Goal: Check status

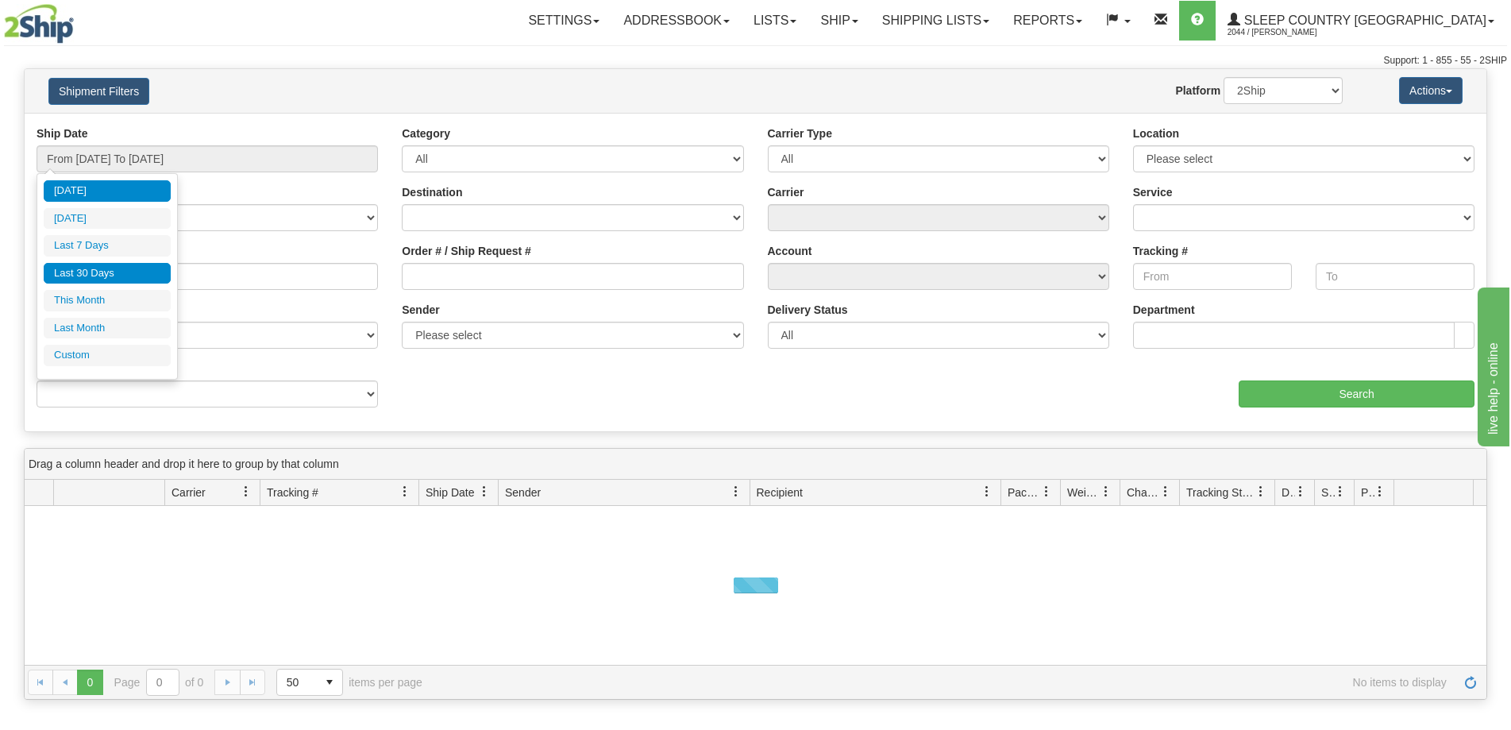
click at [111, 276] on li "Last 30 Days" at bounding box center [107, 273] width 127 height 21
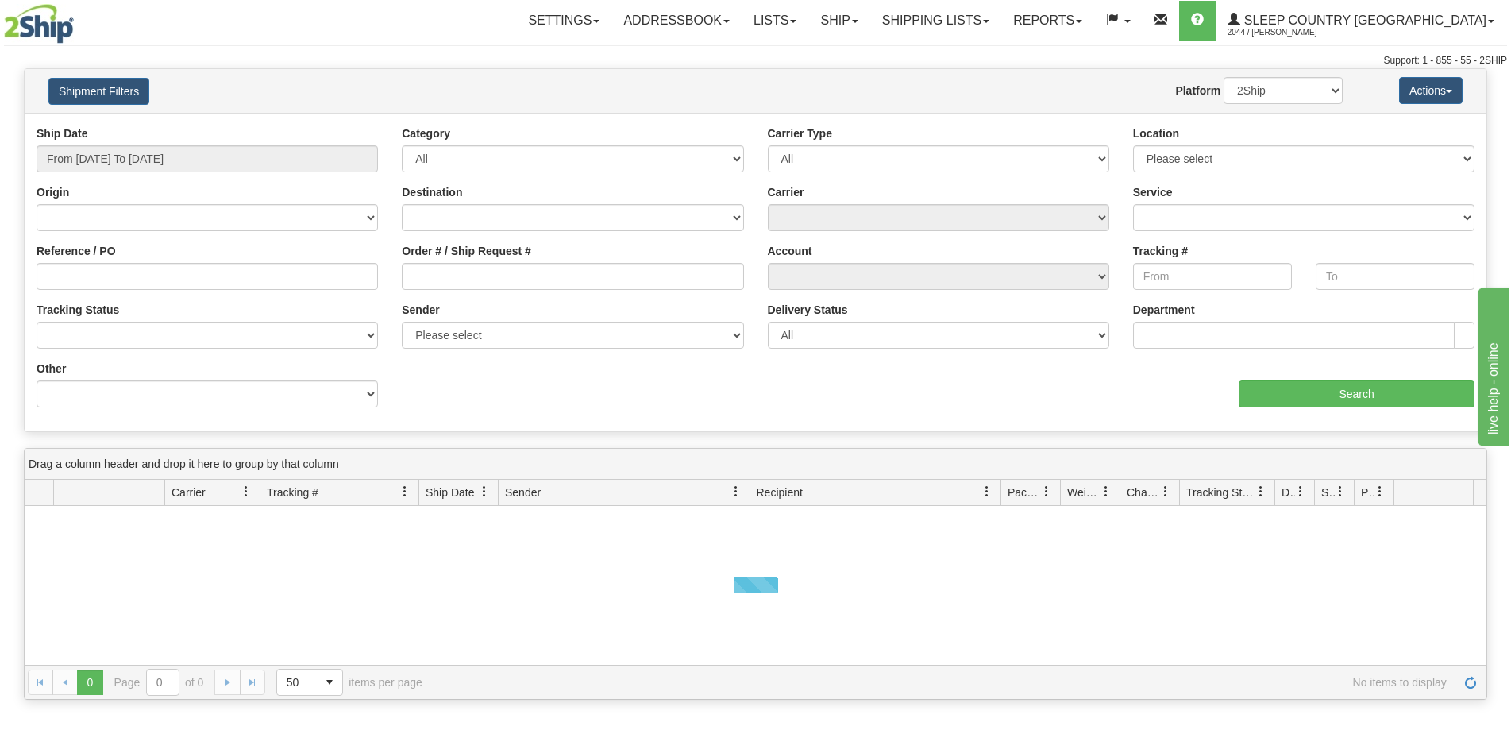
type input "From [DATE] To [DATE]"
drag, startPoint x: 431, startPoint y: 270, endPoint x: 600, endPoint y: 299, distance: 170.9
click at [433, 270] on input "Order # / Ship Request #" at bounding box center [572, 276] width 341 height 27
paste input "9000H996690"
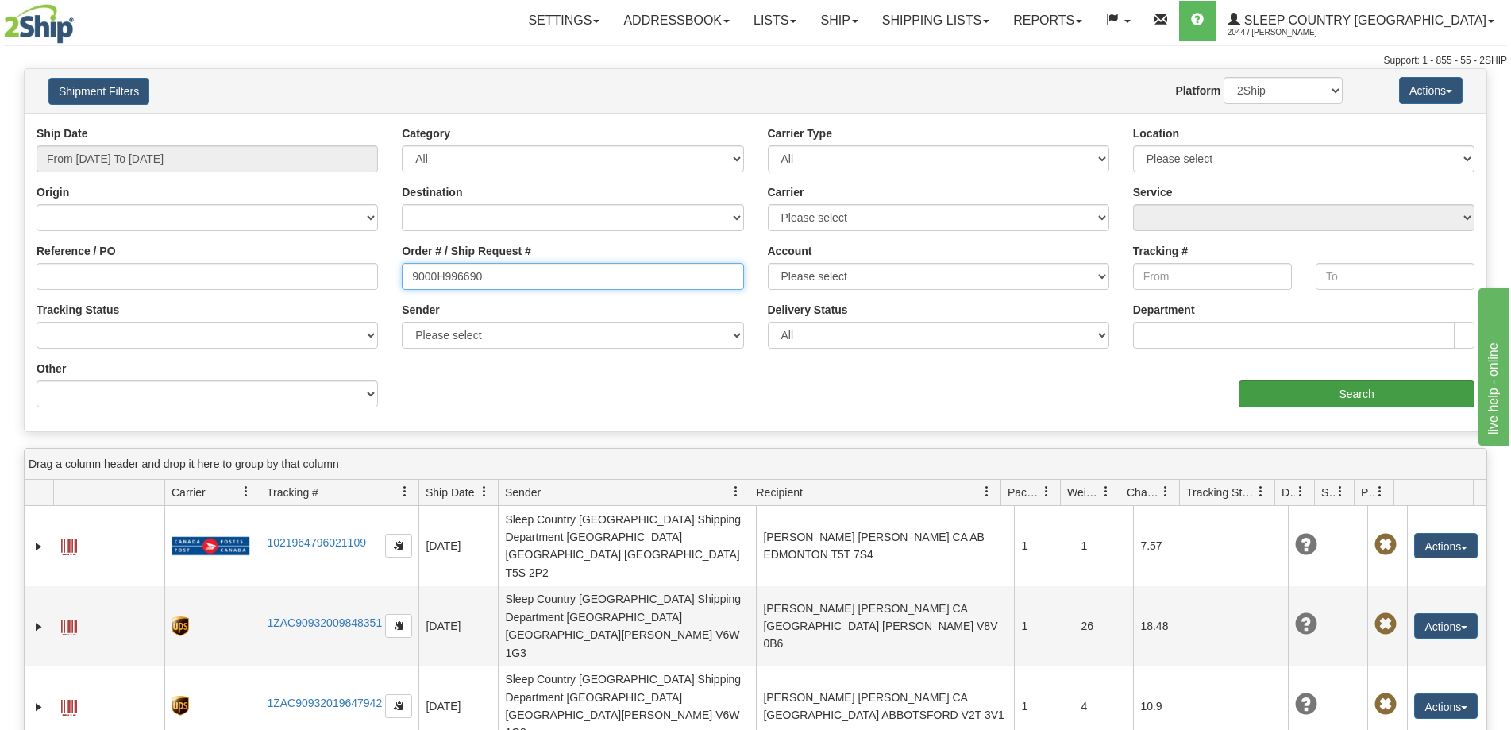
type input "9000H996690"
click at [1273, 389] on input "Search" at bounding box center [1357, 393] width 236 height 27
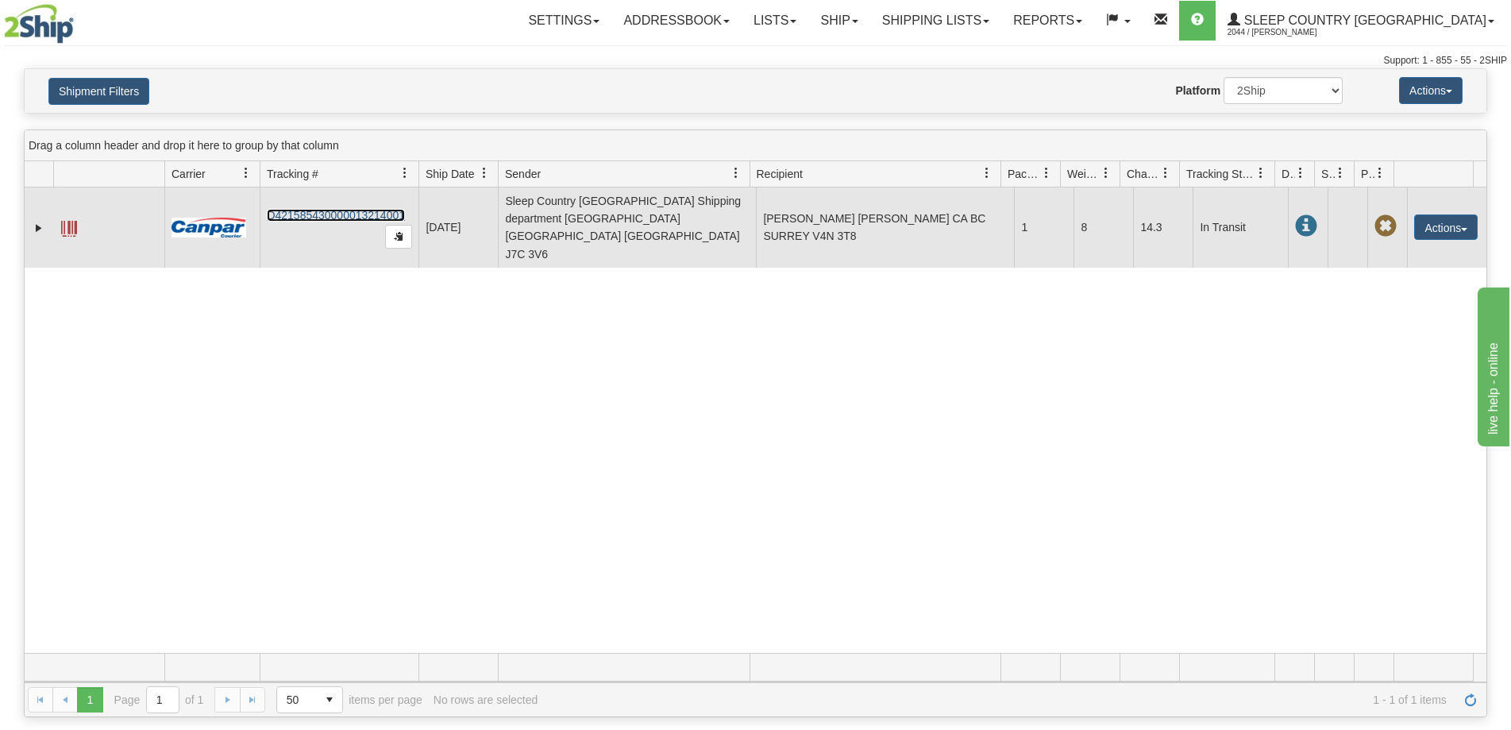
click at [346, 209] on link "D421585430000013214001" at bounding box center [336, 215] width 138 height 13
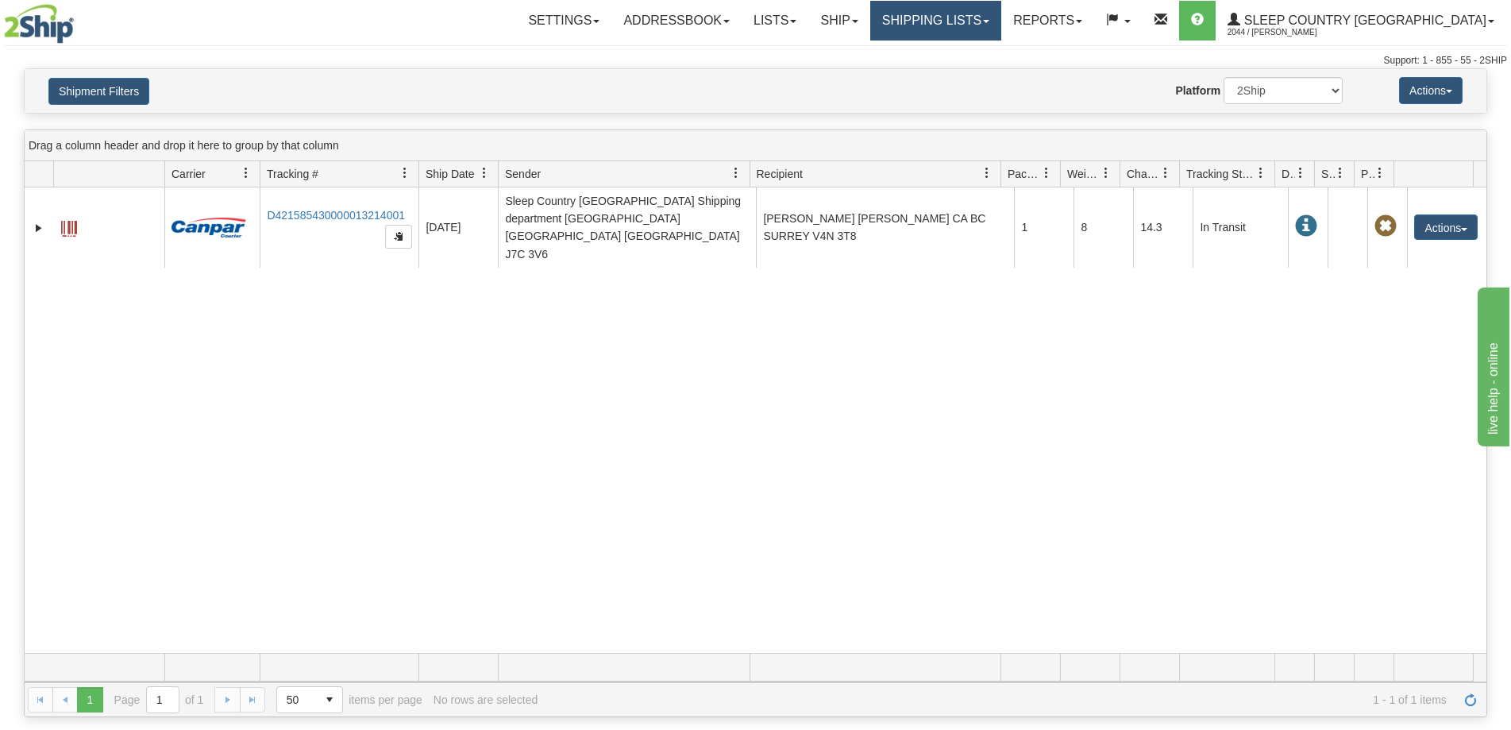
drag, startPoint x: 1252, startPoint y: 402, endPoint x: 1067, endPoint y: 10, distance: 433.0
click at [1255, 402] on div "31473826 2044 D421585430000013214001 08/18/2025 08/18/2025 02:03:36 PM Sleep Co…" at bounding box center [756, 419] width 1462 height 465
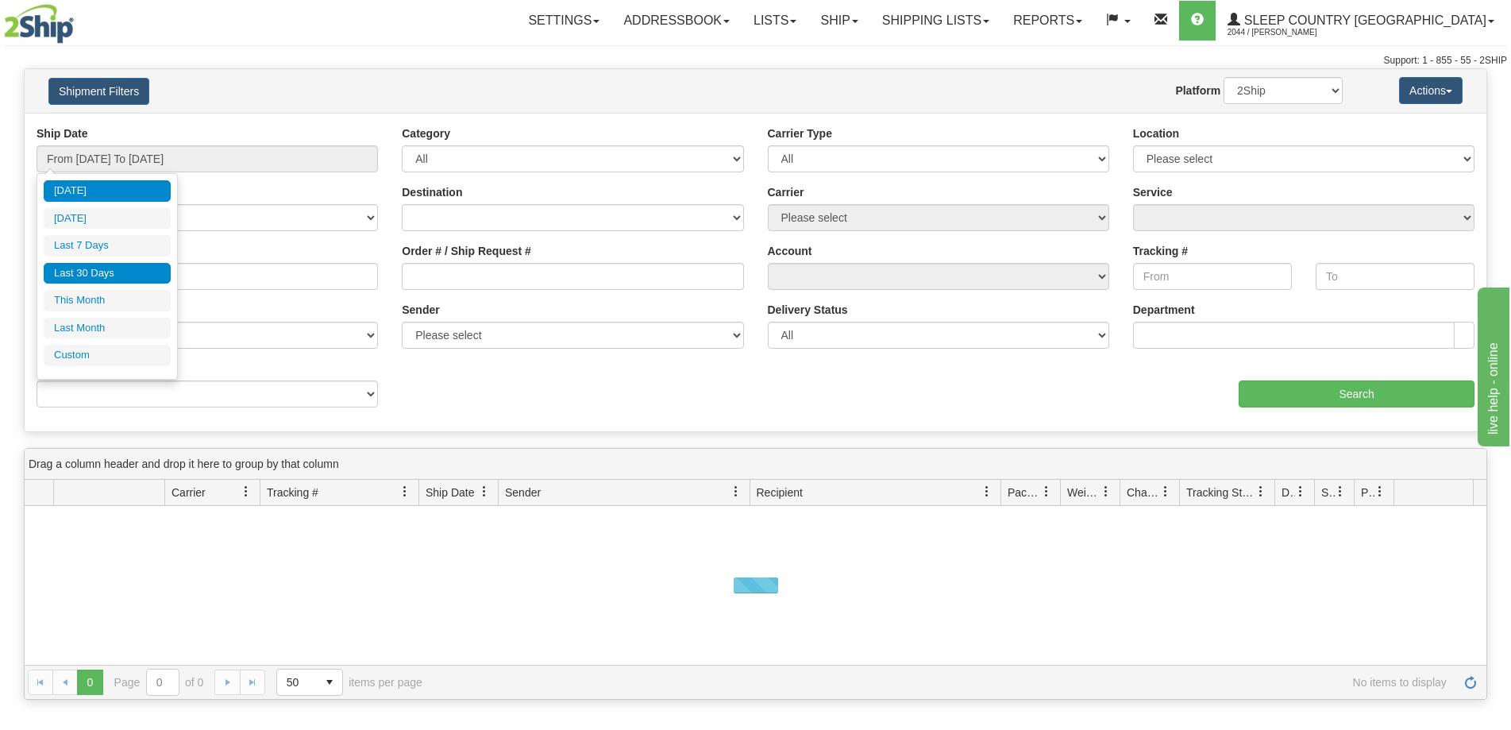
click at [107, 265] on li "Last 30 Days" at bounding box center [107, 273] width 127 height 21
type input "From [DATE] To [DATE]"
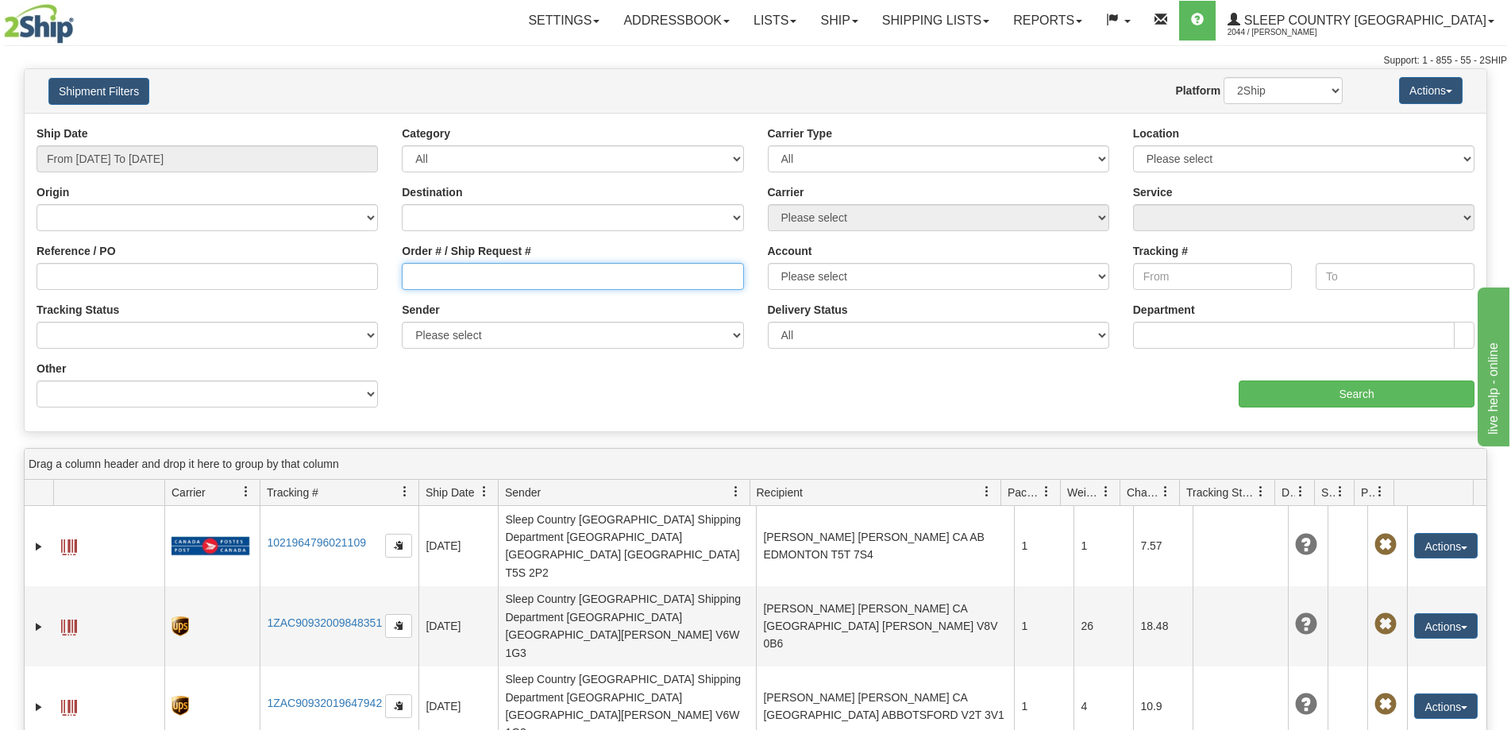
click at [484, 278] on input "Order # / Ship Request #" at bounding box center [572, 276] width 341 height 27
paste input "125H884847"
type input "125H884847"
